Goal: Find contact information: Find contact information

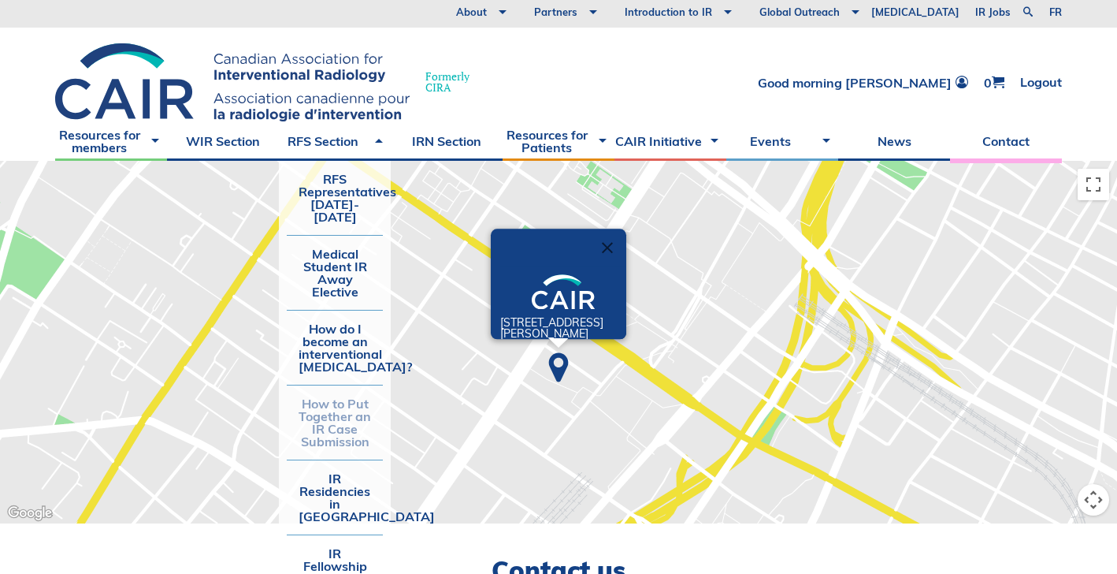
scroll to position [6, 0]
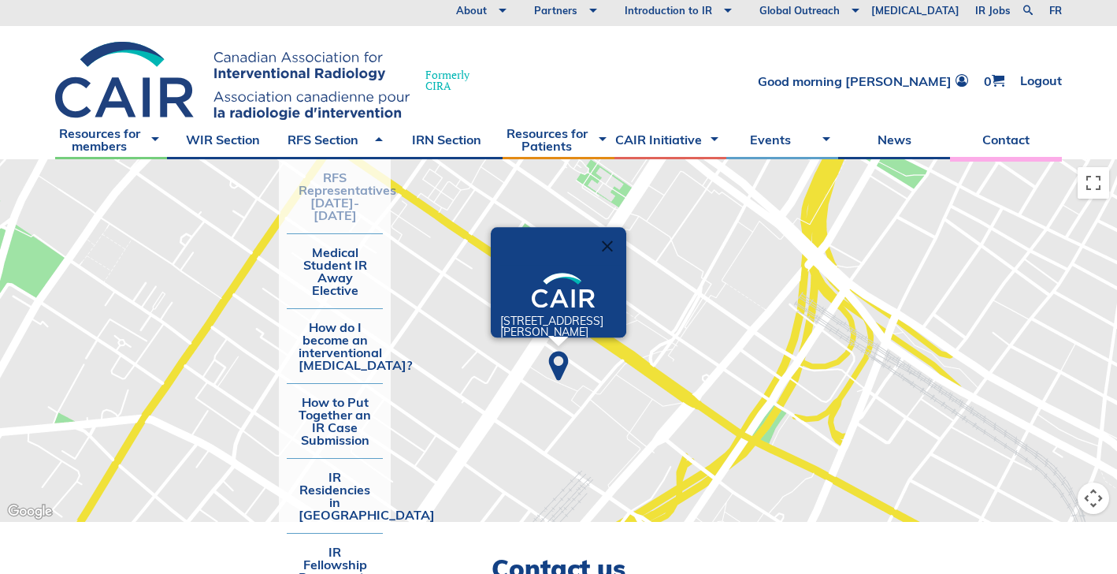
click at [328, 201] on link "RFS Representatives [DATE]-[DATE]" at bounding box center [335, 196] width 96 height 74
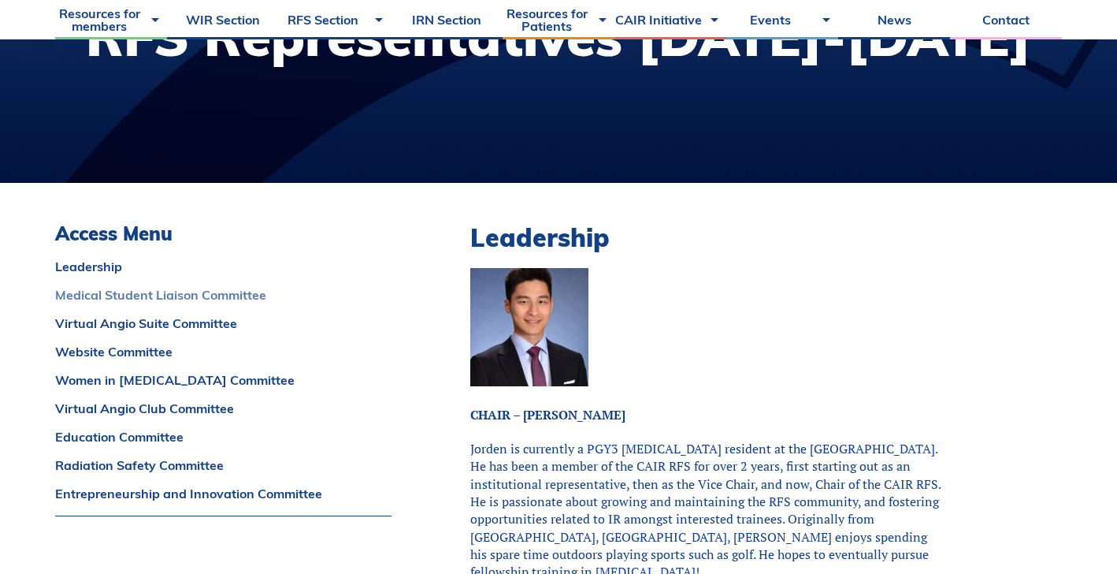
click at [320, 292] on link "Medical Student Liaison Committee" at bounding box center [223, 294] width 336 height 13
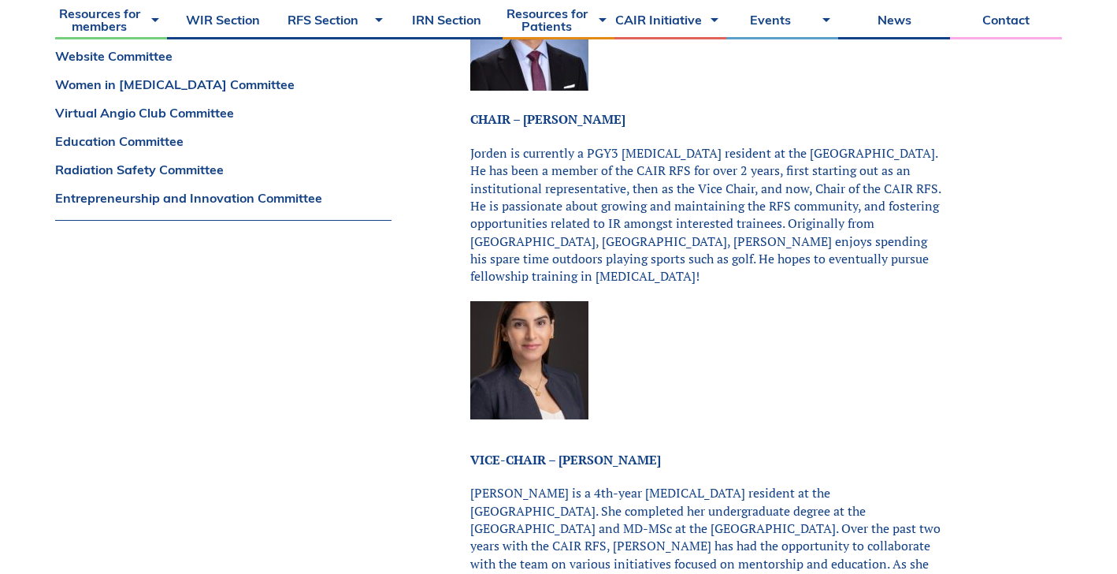
click at [320, 147] on link "Education Committee" at bounding box center [223, 141] width 336 height 13
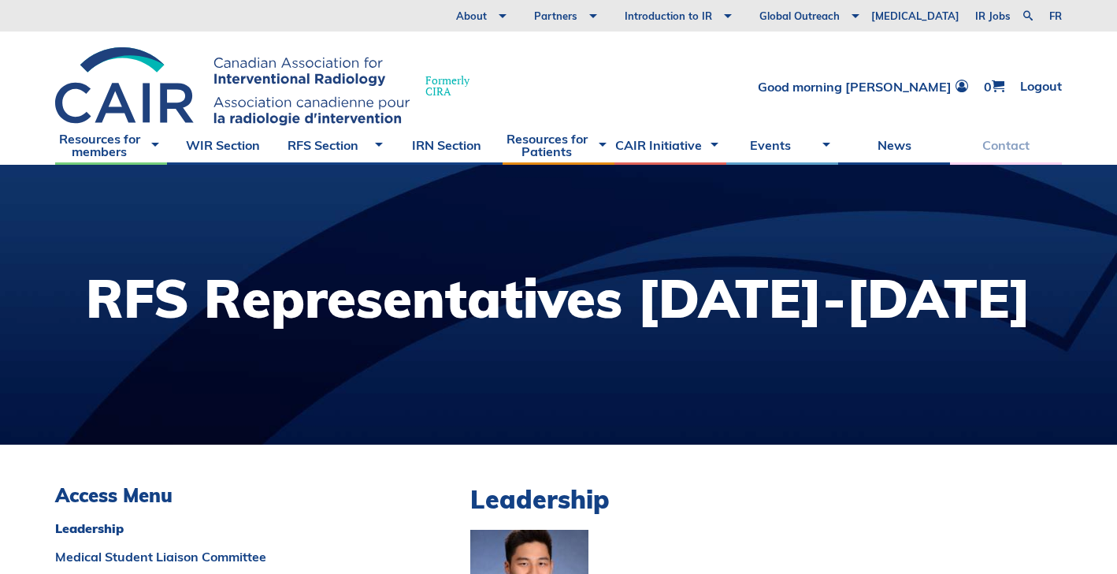
click at [1002, 148] on link "Contact" at bounding box center [1006, 144] width 112 height 39
